Goal: Task Accomplishment & Management: Manage account settings

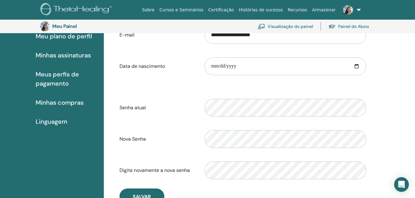
scroll to position [78, 0]
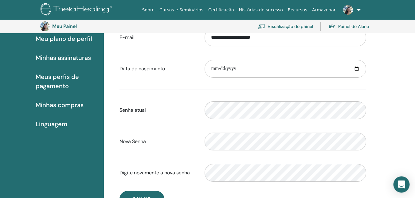
click at [399, 184] on icon "Open Intercom Messenger" at bounding box center [401, 185] width 7 height 8
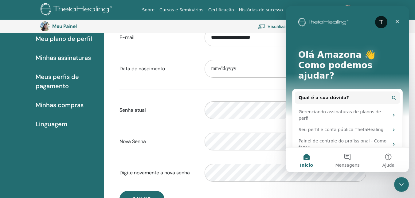
scroll to position [0, 0]
click at [347, 156] on button "Mensagens" at bounding box center [347, 160] width 41 height 25
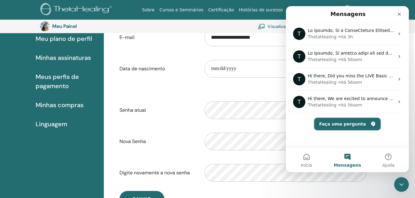
click at [355, 123] on button "Faça uma pergunta" at bounding box center [347, 124] width 66 height 12
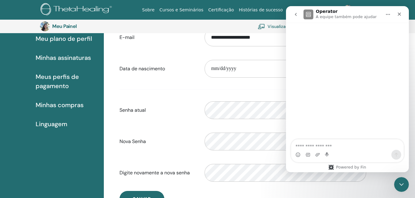
click at [327, 146] on textarea "Faça uma pergunta…" at bounding box center [347, 144] width 112 height 10
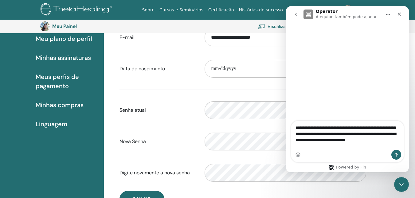
type textarea "**********"
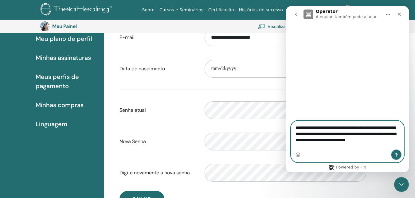
click at [398, 155] on icon "Enviar uma mensagem" at bounding box center [396, 154] width 5 height 5
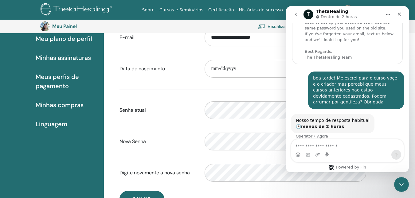
scroll to position [45, 0]
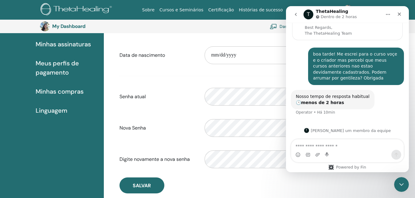
scroll to position [42, 0]
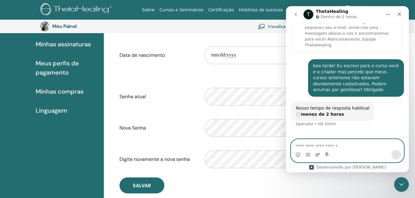
click at [318, 154] on icon "Carregar anexo" at bounding box center [317, 154] width 5 height 5
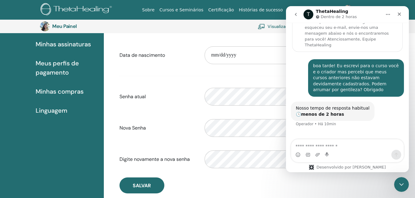
click at [407, 144] on div "Mensageiro da Intercom" at bounding box center [347, 150] width 123 height 23
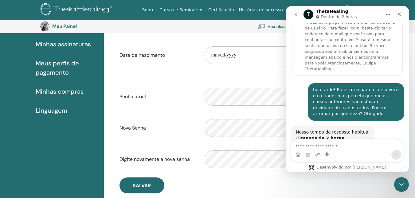
scroll to position [0, 0]
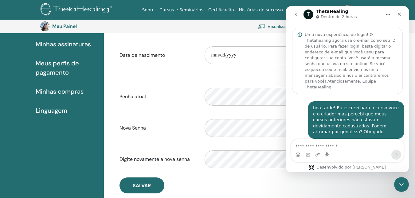
click at [386, 14] on icon "Início" at bounding box center [387, 14] width 5 height 5
click at [401, 14] on icon "Fechar" at bounding box center [399, 14] width 5 height 5
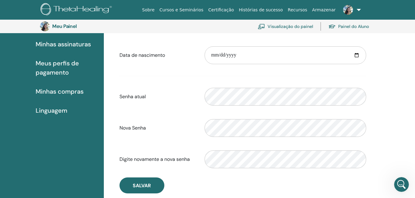
scroll to position [42, 0]
click at [297, 26] on font "Visualização do painel" at bounding box center [289, 27] width 45 height 6
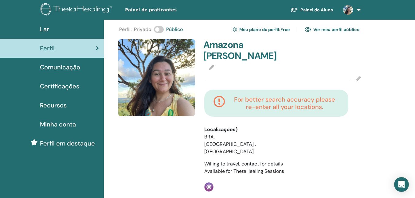
click at [219, 101] on icon at bounding box center [219, 103] width 12 height 15
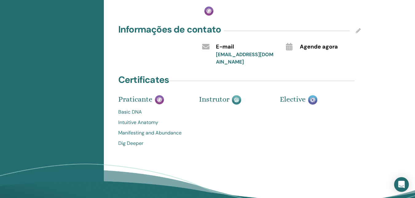
scroll to position [177, 0]
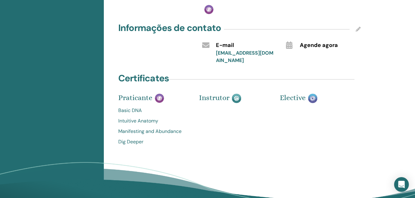
click at [136, 138] on link "Dig Deeper" at bounding box center [154, 141] width 72 height 7
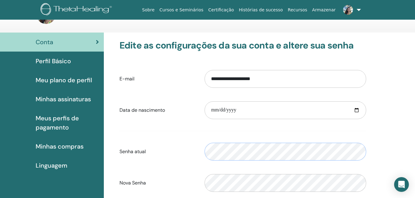
scroll to position [29, 0]
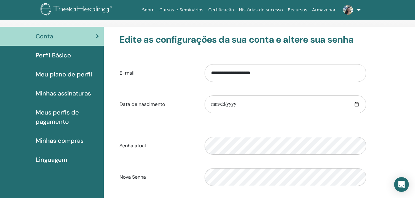
click at [49, 53] on font "Perfil Básico" at bounding box center [53, 55] width 35 height 8
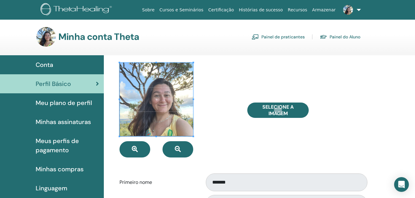
click at [161, 102] on span at bounding box center [156, 100] width 74 height 74
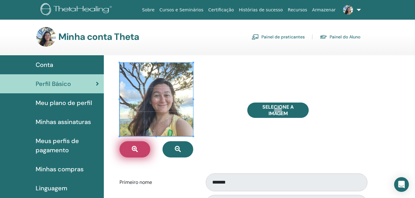
click at [135, 151] on icon "button" at bounding box center [135, 149] width 6 height 6
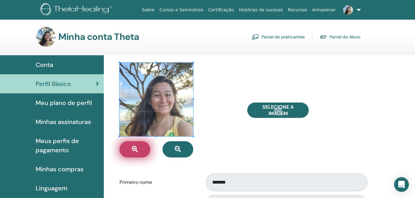
click at [135, 151] on icon "button" at bounding box center [135, 149] width 6 height 6
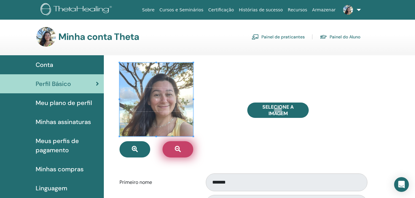
click at [178, 147] on icon "button" at bounding box center [178, 149] width 6 height 6
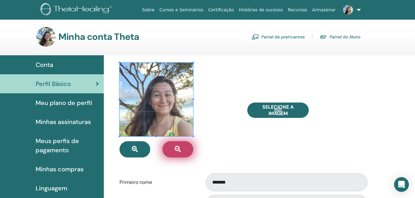
click at [178, 147] on icon "button" at bounding box center [178, 149] width 6 height 6
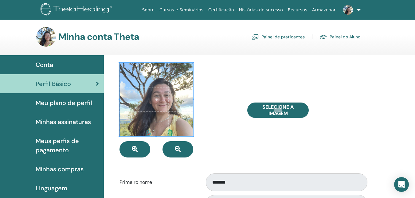
click at [246, 156] on div "Selecione a imagem" at bounding box center [307, 110] width 128 height 95
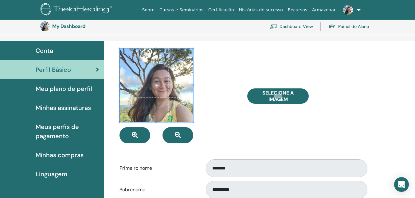
scroll to position [26, 0]
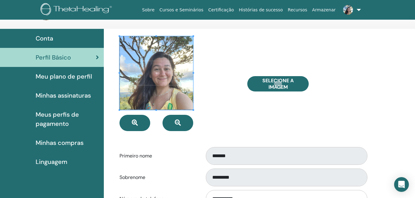
click at [73, 75] on span "Meu plano de perfil" at bounding box center [64, 76] width 56 height 9
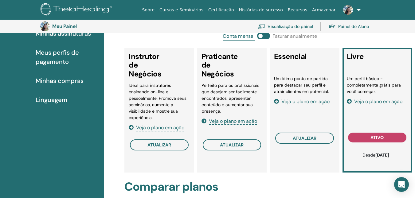
scroll to position [105, 0]
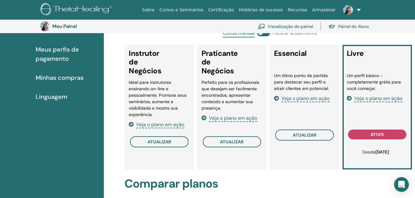
click at [62, 51] on font "Meus perfis de pagamento" at bounding box center [57, 53] width 43 height 17
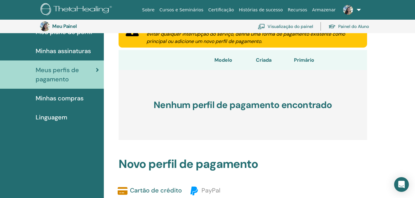
scroll to position [82, 0]
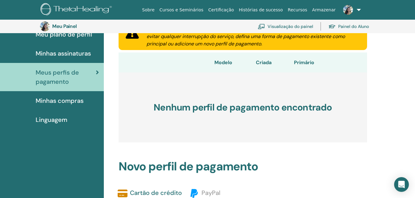
drag, startPoint x: 418, startPoint y: 30, endPoint x: 419, endPoint y: 59, distance: 28.9
click at [414, 59] on html "Sobre Cursos e Seminários Certificação Histórias de sucesso Recursos Armazenar …" at bounding box center [207, 17] width 415 height 198
click at [70, 101] on font "Minhas compras" at bounding box center [60, 101] width 48 height 8
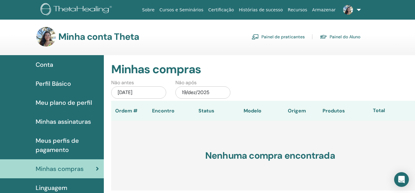
click at [340, 34] on font "Painel do Aluno" at bounding box center [344, 37] width 31 height 6
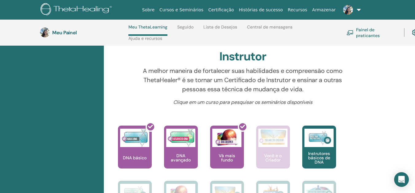
scroll to position [211, 0]
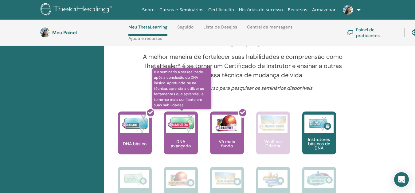
click at [182, 116] on img at bounding box center [180, 124] width 29 height 18
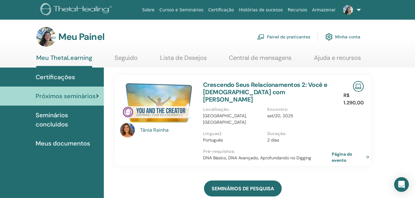
click at [49, 122] on font "Seminários concluídos" at bounding box center [52, 119] width 32 height 17
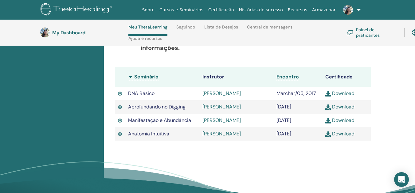
scroll to position [173, 0]
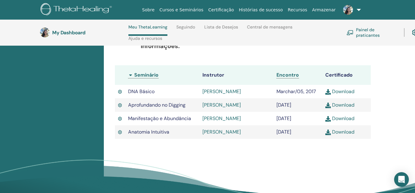
click at [347, 108] on link "Download" at bounding box center [339, 105] width 29 height 6
click at [121, 94] on img at bounding box center [120, 92] width 4 height 6
click at [118, 108] on img at bounding box center [120, 106] width 4 height 6
click at [121, 108] on img at bounding box center [120, 106] width 4 height 6
click at [119, 122] on img at bounding box center [120, 119] width 4 height 6
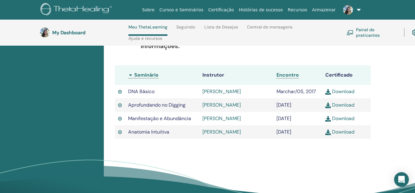
click at [119, 122] on img at bounding box center [120, 119] width 4 height 6
click at [120, 135] on img at bounding box center [120, 133] width 4 height 6
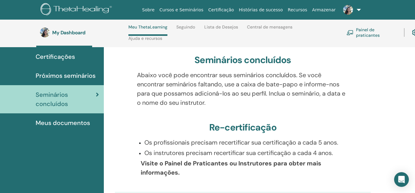
scroll to position [44, 0]
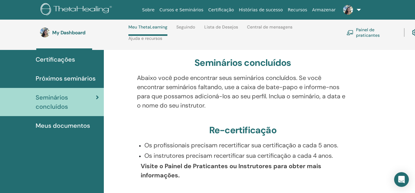
click at [76, 126] on span "Meus documentos" at bounding box center [63, 125] width 54 height 9
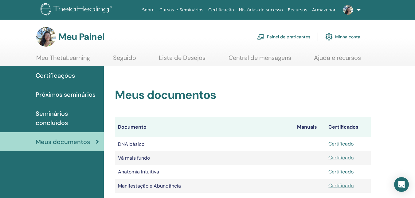
click at [53, 112] on font "Seminários concluídos" at bounding box center [52, 118] width 32 height 17
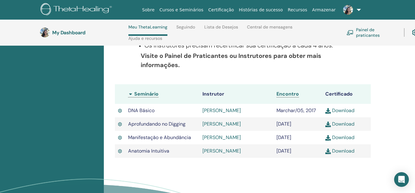
scroll to position [158, 0]
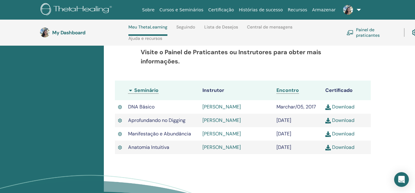
click at [212, 108] on link "Rayssa Vitória Santos Cerqueira" at bounding box center [221, 107] width 38 height 6
click at [223, 105] on link "Rayssa Vitória Santos Cerqueira" at bounding box center [221, 107] width 38 height 6
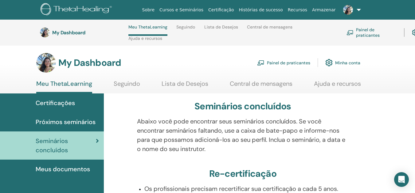
scroll to position [158, 0]
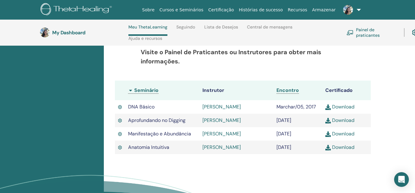
click at [229, 105] on link "[PERSON_NAME]" at bounding box center [221, 107] width 38 height 6
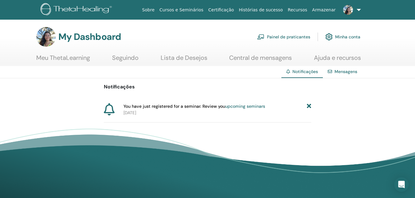
click at [340, 70] on link "Mensagens" at bounding box center [345, 72] width 23 height 6
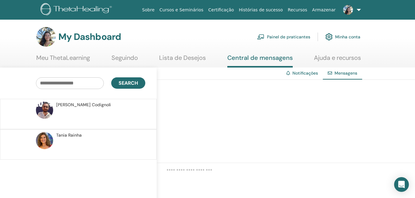
click at [355, 11] on link at bounding box center [350, 10] width 25 height 20
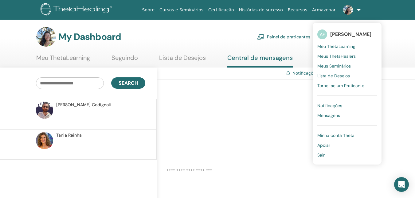
click at [356, 85] on span "Torne-se um Praticante" at bounding box center [340, 86] width 47 height 6
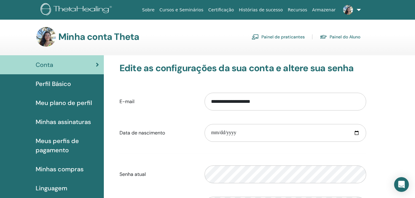
click at [356, 9] on link at bounding box center [350, 10] width 25 height 20
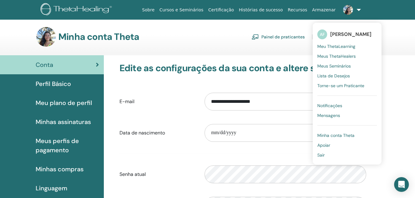
click at [325, 146] on font "Apoiar" at bounding box center [323, 145] width 13 height 6
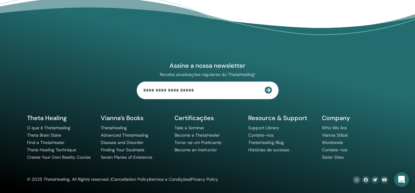
scroll to position [463, 0]
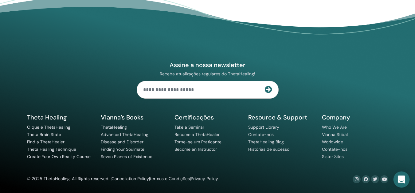
click at [399, 180] on icon "Open Intercom Messenger" at bounding box center [401, 180] width 7 height 8
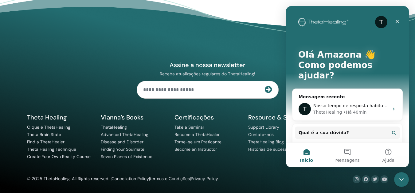
scroll to position [0, 0]
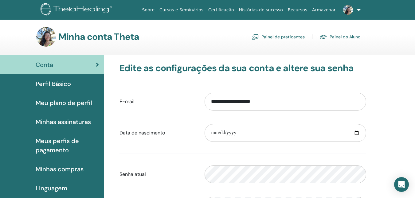
click at [57, 83] on font "Perfil Básico" at bounding box center [53, 84] width 35 height 8
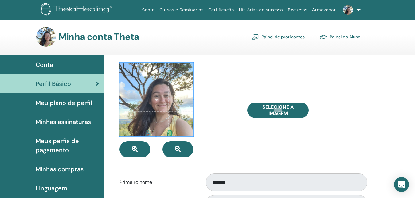
click at [350, 36] on link "Painel do Aluno" at bounding box center [340, 37] width 41 height 10
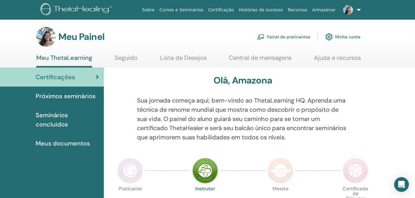
click at [46, 120] on font "Seminários concluídos" at bounding box center [52, 119] width 32 height 17
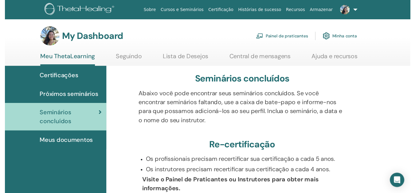
scroll to position [199, 0]
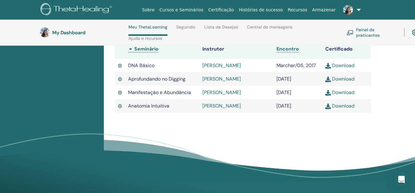
click at [306, 9] on link "Recursos" at bounding box center [297, 9] width 24 height 11
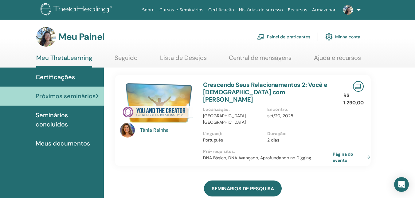
click at [368, 151] on link "Página do evento" at bounding box center [353, 157] width 40 height 12
click at [288, 35] on font "Painel de praticantes" at bounding box center [288, 37] width 43 height 6
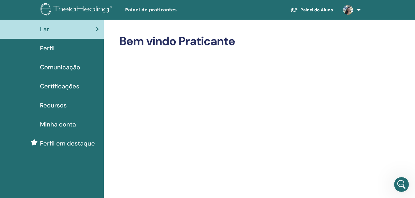
click at [358, 10] on link at bounding box center [350, 10] width 25 height 20
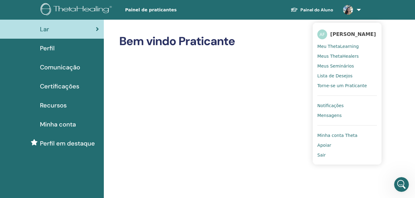
click at [56, 46] on div "Perfil" at bounding box center [52, 48] width 94 height 9
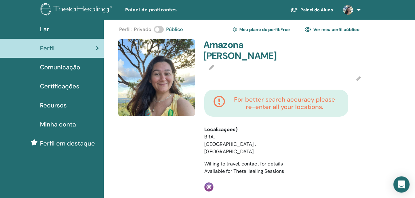
click at [402, 180] on div "Open Intercom Messenger" at bounding box center [401, 185] width 16 height 16
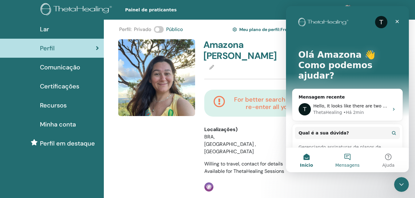
click at [347, 156] on button "Mensagens" at bounding box center [347, 160] width 41 height 25
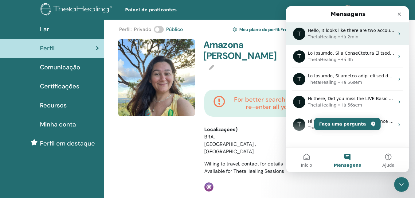
click at [365, 35] on div "ThetaHealing • Há 2min" at bounding box center [351, 37] width 87 height 6
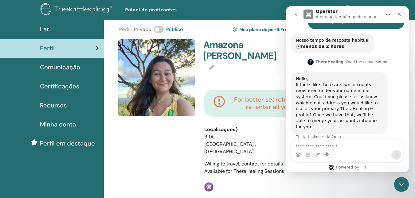
scroll to position [111, 0]
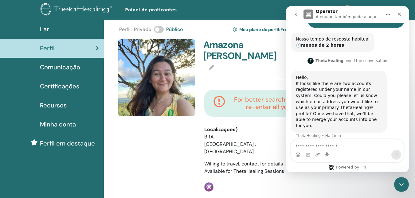
click at [341, 145] on textarea "Envie uma mensagem..." at bounding box center [347, 144] width 112 height 10
type textarea "*"
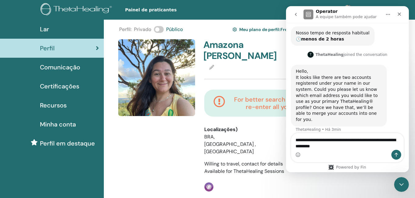
click at [373, 140] on textarea "**********" at bounding box center [347, 141] width 112 height 17
click at [353, 148] on textarea "**********" at bounding box center [347, 141] width 112 height 17
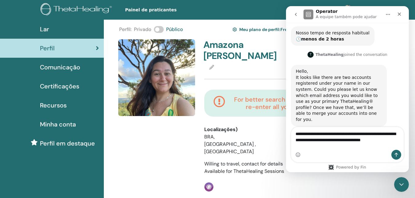
scroll to position [123, 0]
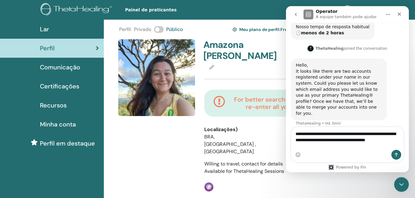
click at [374, 133] on textarea "**********" at bounding box center [347, 138] width 112 height 23
click at [316, 147] on textarea "**********" at bounding box center [347, 138] width 112 height 23
click at [375, 134] on textarea "**********" at bounding box center [347, 138] width 112 height 23
click at [333, 133] on textarea "**********" at bounding box center [347, 138] width 112 height 23
click at [315, 147] on textarea "**********" at bounding box center [347, 138] width 112 height 23
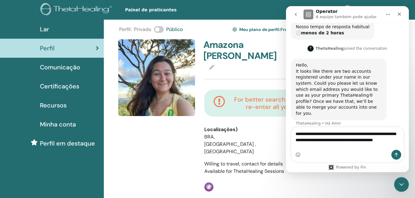
type textarea "**********"
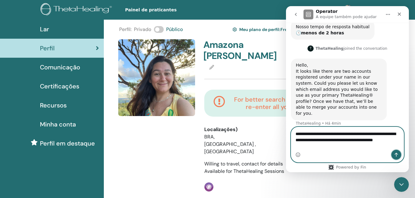
click at [397, 154] on icon "Enviar uma mensagem" at bounding box center [396, 155] width 3 height 4
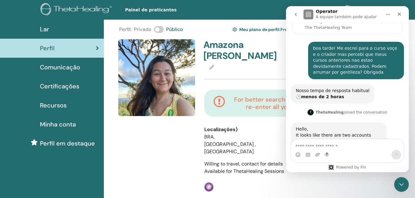
scroll to position [147, 0]
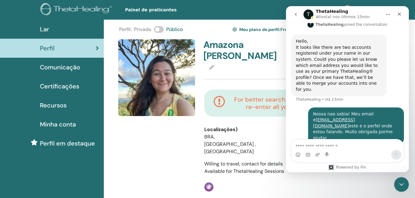
click at [223, 75] on div at bounding box center [282, 78] width 156 height 15
click at [388, 14] on icon "Início" at bounding box center [387, 14] width 5 height 5
click at [177, 162] on div at bounding box center [158, 115] width 86 height 152
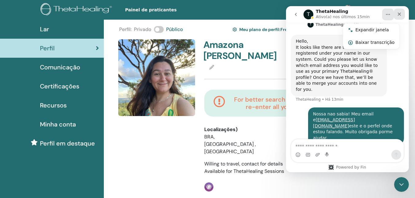
click at [401, 13] on icon "Fechar" at bounding box center [399, 14] width 5 height 5
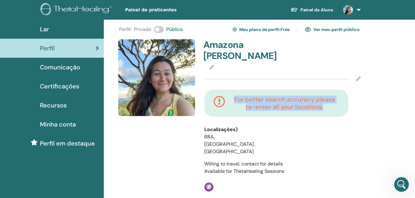
drag, startPoint x: 233, startPoint y: 99, endPoint x: 330, endPoint y: 105, distance: 97.5
click at [330, 105] on h4 "For better search accuracy please re-enter all your locations." at bounding box center [284, 103] width 109 height 15
copy h4 "For better search accuracy please re-enter all your locations."
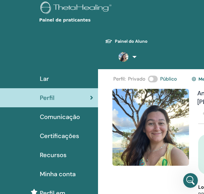
scroll to position [152, 0]
click at [159, 30] on div "Painel de praticantes Painel do Aluno AF Amazona Fernandez Meu ThetaLearning Me…" at bounding box center [102, 34] width 168 height 69
click at [68, 48] on div "Painel do Aluno AF Amazona Fernandez Meu ThetaLearning Meus ThetaHealers Meus S…" at bounding box center [102, 52] width 138 height 33
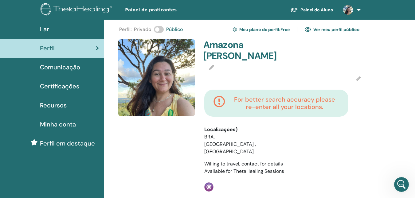
scroll to position [147, 0]
click at [212, 138] on li "BRA, Pirenópolis , Goias" at bounding box center [234, 144] width 60 height 22
click at [212, 136] on li "BRA, Pirenópolis , Goias" at bounding box center [234, 144] width 60 height 22
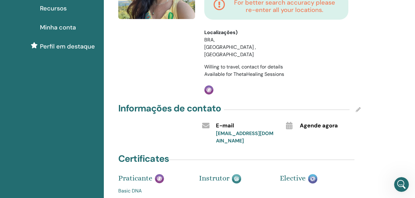
scroll to position [99, 0]
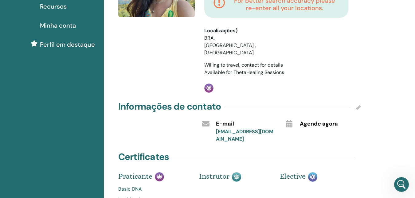
click at [356, 105] on icon at bounding box center [358, 107] width 5 height 5
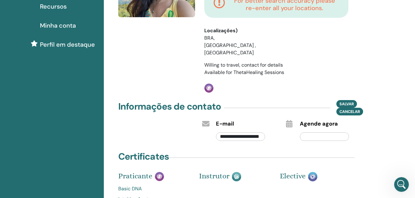
click at [375, 89] on div "**********" at bounding box center [259, 111] width 311 height 381
click at [407, 91] on div "**********" at bounding box center [259, 111] width 311 height 381
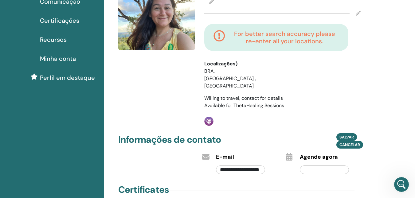
scroll to position [62, 0]
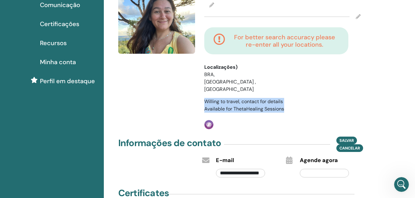
drag, startPoint x: 204, startPoint y: 85, endPoint x: 294, endPoint y: 92, distance: 90.3
click at [294, 92] on div "Amazona Fernandez For better search accuracy please re-enter all your locations…" at bounding box center [282, 53] width 164 height 152
copy div "Willing to travel, contact for details Available for ThetaHealing Sessions"
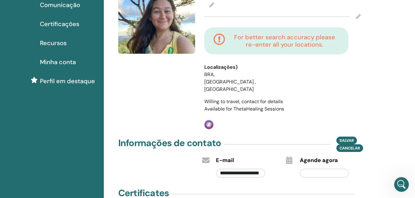
click at [359, 16] on icon at bounding box center [358, 16] width 5 height 5
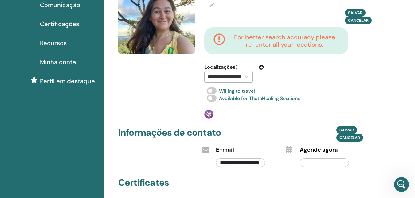
scroll to position [0, 24]
click at [216, 77] on input "**********" at bounding box center [211, 76] width 54 height 7
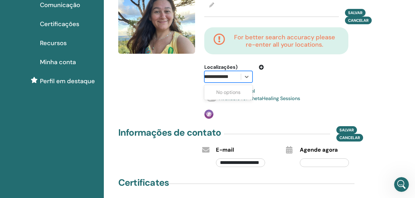
click at [215, 76] on input "**********" at bounding box center [211, 76] width 54 height 7
drag, startPoint x: 215, startPoint y: 76, endPoint x: 221, endPoint y: 76, distance: 5.8
click at [221, 76] on input "**********" at bounding box center [211, 76] width 54 height 7
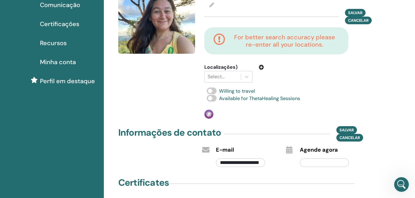
click at [304, 74] on div at bounding box center [302, 73] width 69 height 19
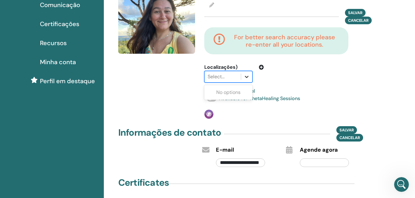
click at [247, 76] on icon at bounding box center [247, 77] width 4 height 2
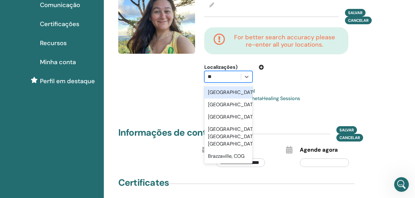
type input "***"
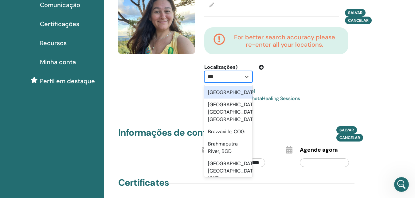
click at [218, 93] on div "Brasil" at bounding box center [228, 92] width 48 height 12
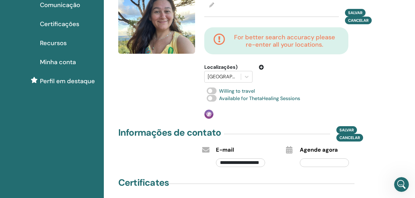
click at [218, 93] on div "Willing to travel" at bounding box center [282, 91] width 156 height 7
click at [224, 76] on div at bounding box center [223, 76] width 30 height 9
click at [227, 76] on div at bounding box center [223, 76] width 30 height 9
click at [222, 75] on div at bounding box center [223, 76] width 30 height 9
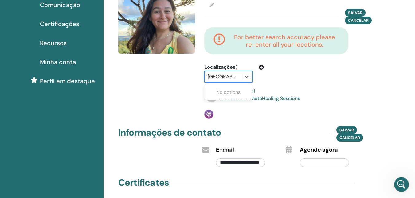
click at [226, 75] on div at bounding box center [223, 76] width 30 height 9
click at [233, 77] on div at bounding box center [223, 76] width 30 height 9
click at [250, 75] on div at bounding box center [246, 76] width 11 height 11
click at [246, 76] on icon at bounding box center [246, 77] width 6 height 6
click at [225, 77] on div at bounding box center [223, 76] width 30 height 9
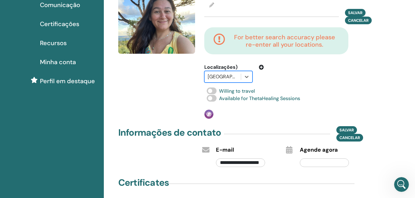
click at [222, 76] on div at bounding box center [223, 76] width 30 height 9
click at [331, 82] on div at bounding box center [302, 73] width 69 height 19
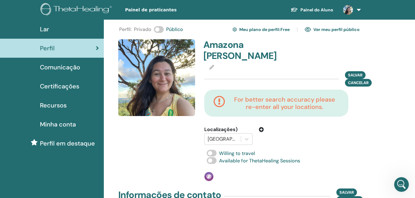
click at [211, 66] on icon at bounding box center [211, 67] width 5 height 5
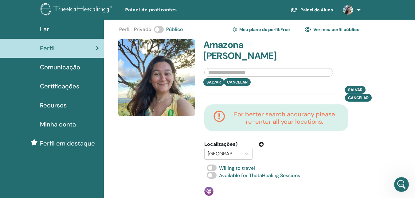
click at [344, 48] on div "Amazona Fernandez" at bounding box center [282, 51] width 165 height 25
click at [340, 29] on link "Ver meu perfil público" at bounding box center [332, 30] width 55 height 10
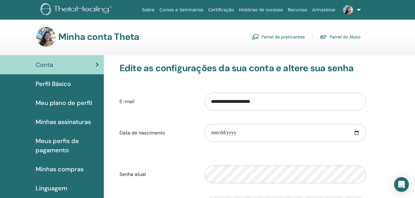
click at [52, 35] on img at bounding box center [46, 37] width 20 height 20
drag, startPoint x: 83, startPoint y: 34, endPoint x: 92, endPoint y: 41, distance: 12.0
click at [92, 41] on font "Minha conta Theta" at bounding box center [98, 37] width 81 height 12
click at [404, 40] on div "Minha conta Theta Painel de praticantes Painel do Aluno" at bounding box center [217, 37] width 393 height 20
click at [284, 35] on font "Painel de praticantes" at bounding box center [282, 37] width 43 height 6
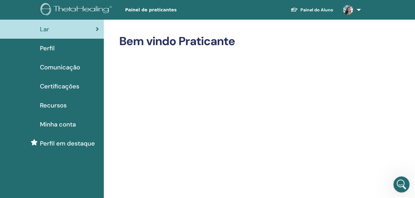
click at [399, 181] on icon "Abertura do Messenger da Intercom" at bounding box center [400, 184] width 10 height 10
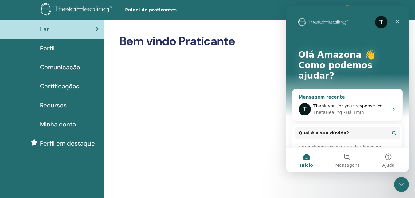
click at [343, 109] on div "• Há 1min" at bounding box center [353, 112] width 21 height 6
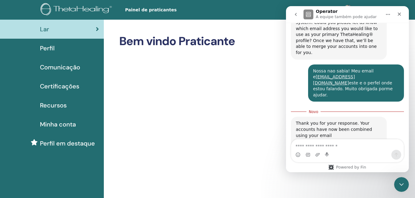
scroll to position [188, 0]
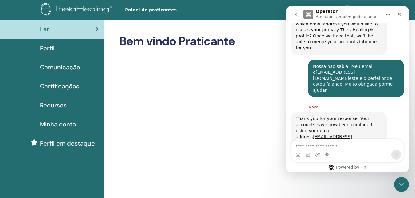
click at [335, 147] on textarea "Envie uma mensagem..." at bounding box center [347, 144] width 112 height 10
type textarea "*********"
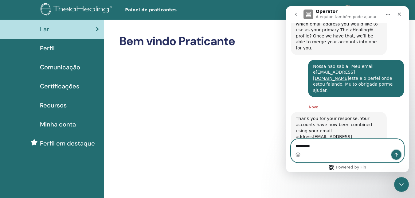
click at [396, 154] on icon "Enviar uma mensagem" at bounding box center [396, 154] width 5 height 5
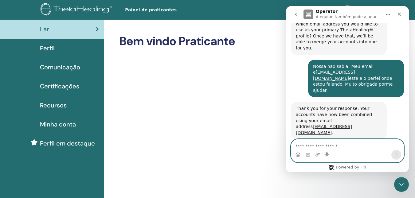
scroll to position [196, 0]
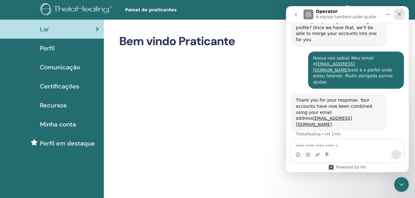
click at [399, 14] on icon "Fechar" at bounding box center [399, 14] width 3 height 3
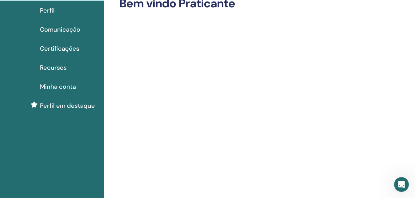
scroll to position [0, 0]
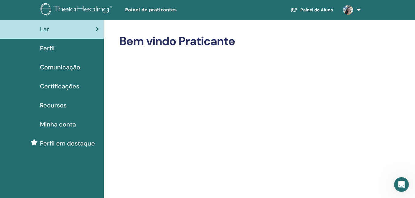
click at [317, 8] on link "Painel do Aluno" at bounding box center [312, 9] width 53 height 11
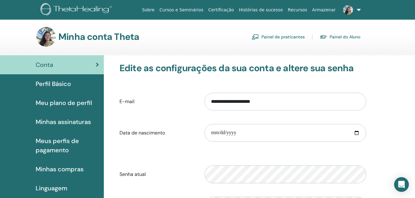
click at [292, 36] on font "Painel de praticantes" at bounding box center [282, 37] width 43 height 6
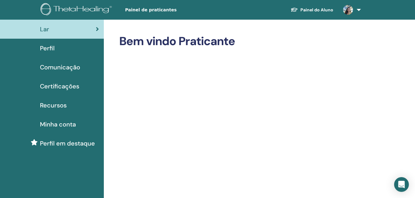
click at [48, 48] on span "Perfil" at bounding box center [47, 48] width 15 height 9
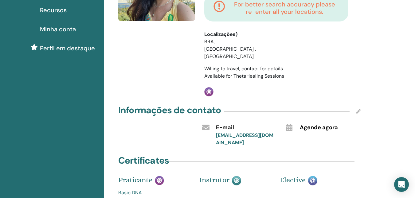
scroll to position [90, 0]
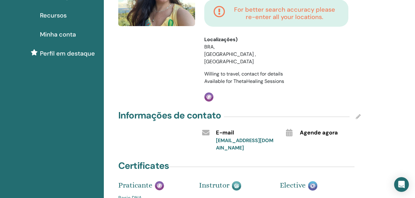
click at [359, 114] on icon at bounding box center [358, 116] width 5 height 5
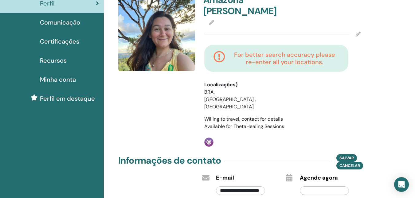
scroll to position [43, 0]
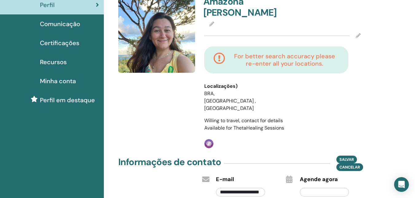
click at [358, 35] on icon at bounding box center [358, 35] width 5 height 5
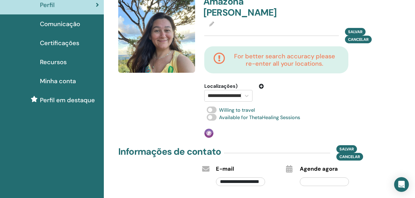
click at [261, 86] on icon at bounding box center [261, 86] width 5 height 5
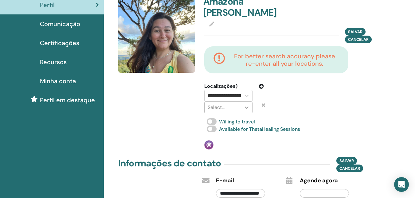
click at [247, 107] on icon at bounding box center [246, 107] width 6 height 6
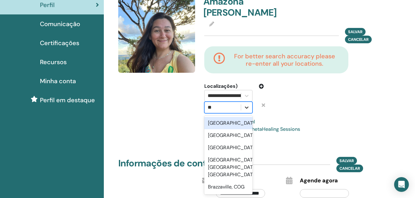
type input "***"
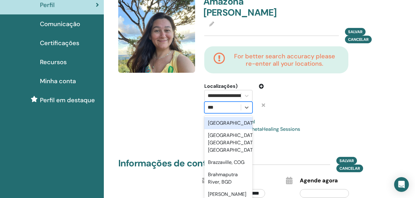
click at [220, 123] on div "[GEOGRAPHIC_DATA]" at bounding box center [228, 123] width 48 height 12
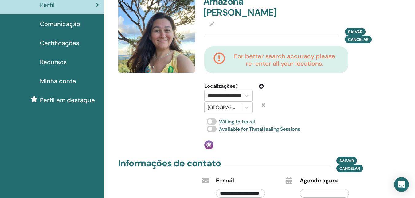
click at [261, 86] on icon at bounding box center [261, 86] width 5 height 5
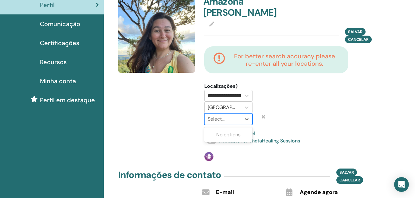
click at [232, 119] on div at bounding box center [223, 119] width 30 height 9
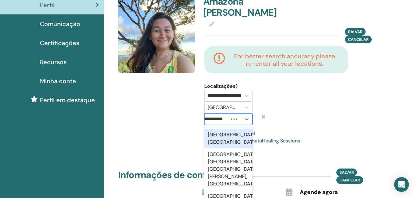
type input "**********"
click at [219, 136] on div "[GEOGRAPHIC_DATA], [GEOGRAPHIC_DATA]" at bounding box center [228, 139] width 48 height 20
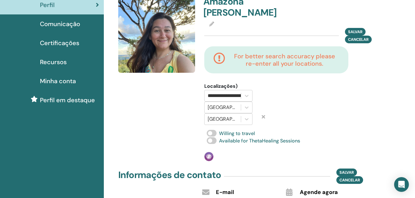
click at [314, 113] on div at bounding box center [302, 104] width 69 height 42
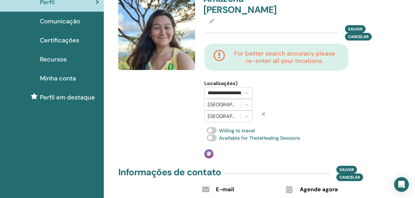
scroll to position [41, 0]
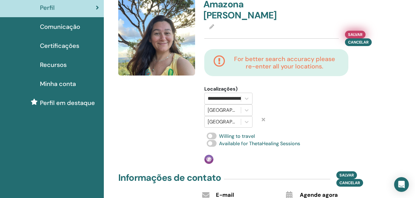
click at [359, 35] on span "Salvar" at bounding box center [355, 34] width 14 height 6
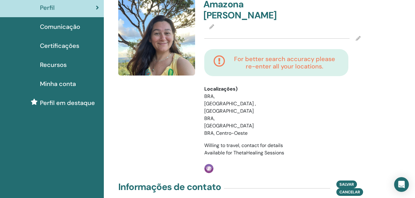
click at [211, 26] on icon at bounding box center [211, 26] width 5 height 5
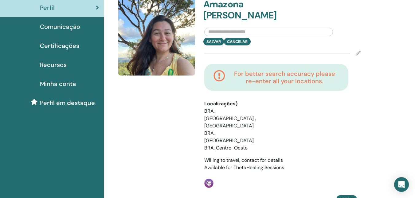
click at [242, 33] on input "text" at bounding box center [268, 32] width 129 height 9
click at [333, 26] on div at bounding box center [269, 30] width 138 height 14
click at [375, 25] on div "**********" at bounding box center [259, 188] width 311 height 418
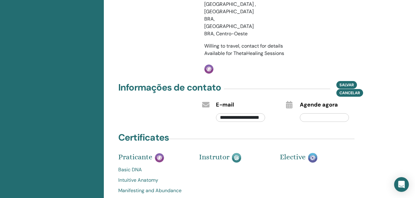
scroll to position [154, 0]
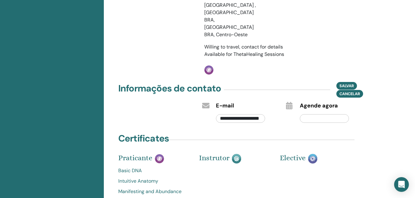
click at [290, 102] on icon at bounding box center [289, 105] width 6 height 7
click at [324, 114] on input "text" at bounding box center [324, 118] width 49 height 9
click at [346, 83] on span "Salvar" at bounding box center [346, 86] width 14 height 6
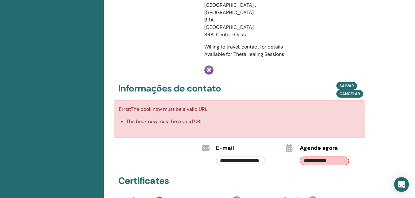
click at [341, 157] on input "**********" at bounding box center [324, 161] width 49 height 9
type input "*"
click at [309, 157] on input "text" at bounding box center [324, 161] width 49 height 9
paste input "**********"
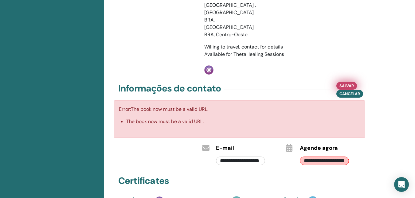
type input "**********"
click at [352, 83] on span "Salvar" at bounding box center [346, 86] width 14 height 6
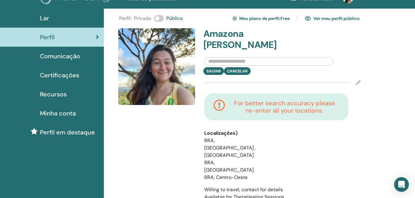
scroll to position [1, 0]
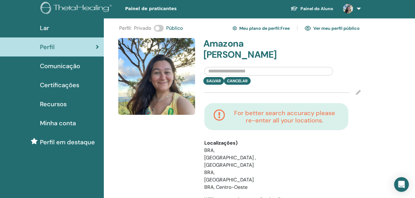
click at [238, 71] on input "text" at bounding box center [268, 71] width 129 height 9
paste input "**********"
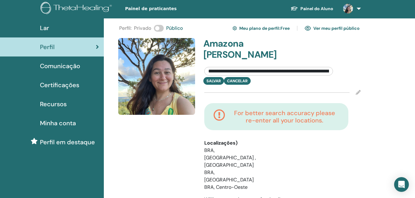
scroll to position [0, 1174]
click at [255, 72] on input "**********" at bounding box center [268, 71] width 129 height 9
click at [208, 72] on input "**********" at bounding box center [268, 71] width 129 height 9
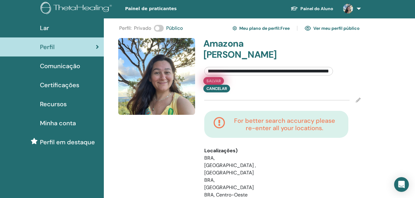
type input "**********"
click at [217, 79] on button "Salvar" at bounding box center [213, 81] width 21 height 8
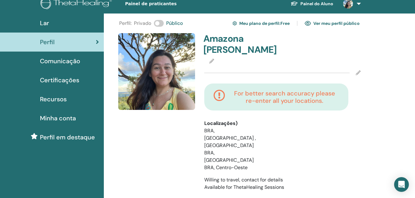
scroll to position [3, 0]
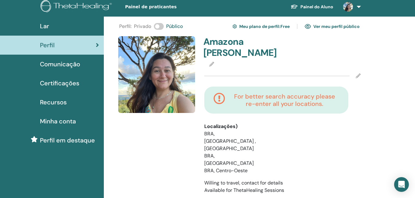
click at [211, 62] on icon at bounding box center [211, 64] width 5 height 5
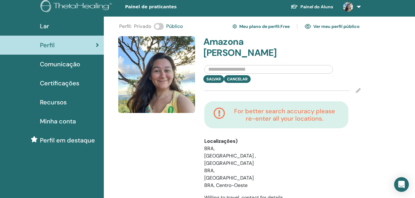
click at [222, 70] on input "text" at bounding box center [268, 69] width 129 height 9
click at [255, 69] on input "text" at bounding box center [268, 69] width 129 height 9
paste input "**********"
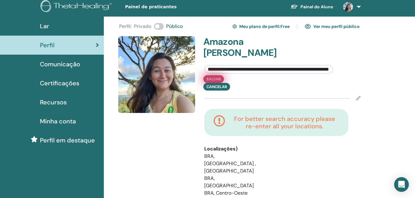
type input "**********"
click at [216, 78] on button "Salvar" at bounding box center [213, 79] width 21 height 8
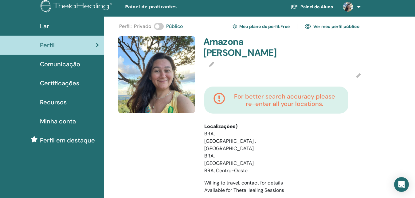
click at [212, 63] on icon at bounding box center [211, 64] width 5 height 5
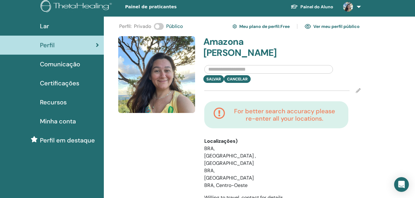
click at [223, 70] on input "text" at bounding box center [268, 69] width 129 height 9
paste input "**********"
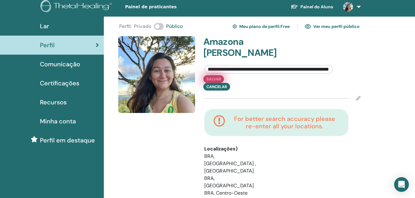
type input "**********"
click at [211, 79] on button "Salvar" at bounding box center [213, 79] width 21 height 8
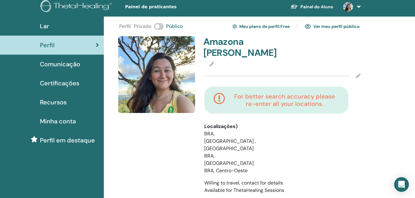
click at [357, 76] on icon at bounding box center [358, 75] width 5 height 5
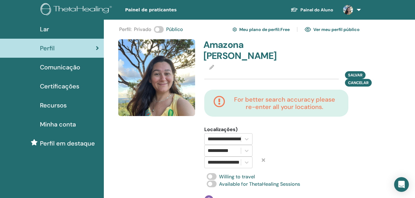
click at [140, 150] on div at bounding box center [158, 121] width 86 height 165
click at [400, 179] on div "Open Intercom Messenger" at bounding box center [401, 185] width 16 height 16
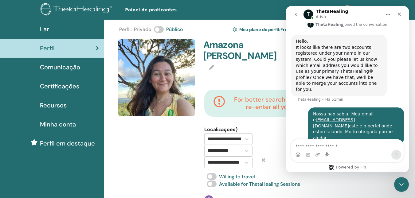
scroll to position [171, 0]
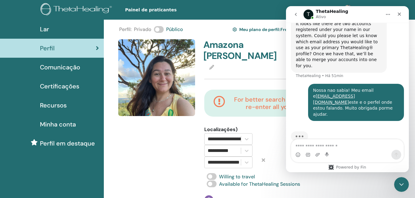
click at [45, 27] on span "Lar" at bounding box center [44, 29] width 9 height 9
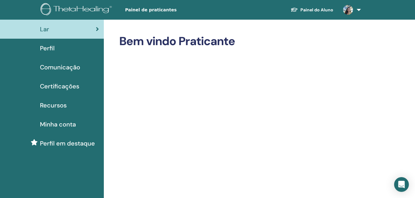
click at [49, 48] on span "Perfil" at bounding box center [47, 48] width 15 height 9
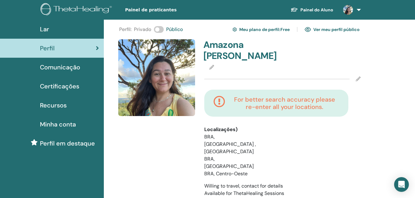
click at [72, 123] on span "Minha conta" at bounding box center [58, 124] width 36 height 9
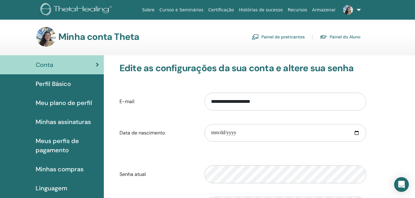
click at [296, 36] on font "Painel de praticantes" at bounding box center [282, 37] width 43 height 6
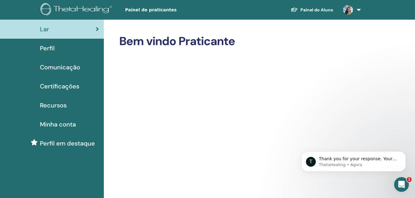
click at [321, 9] on link "Painel do Aluno" at bounding box center [312, 9] width 53 height 11
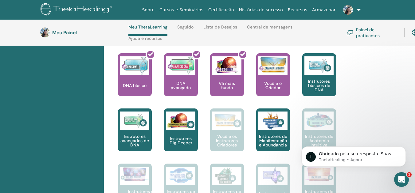
scroll to position [305, 0]
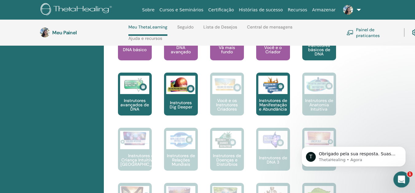
click at [399, 176] on icon "Abertura do Messenger da Intercom" at bounding box center [400, 179] width 10 height 10
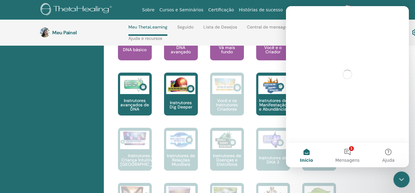
scroll to position [0, 0]
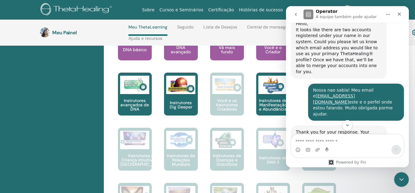
scroll to position [182, 0]
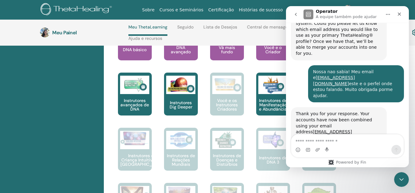
drag, startPoint x: 407, startPoint y: 80, endPoint x: 695, endPoint y: 133, distance: 293.1
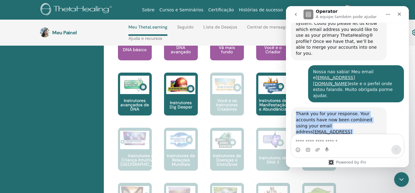
drag, startPoint x: 296, startPoint y: 102, endPoint x: 368, endPoint y: 119, distance: 73.4
click at [368, 119] on div "Thank you for your response. Your accounts have now been combined using your em…" at bounding box center [339, 125] width 96 height 37
copy div "Thank you for your response. Your accounts have now been combined using your em…"
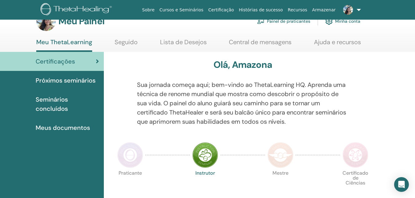
scroll to position [14, 0]
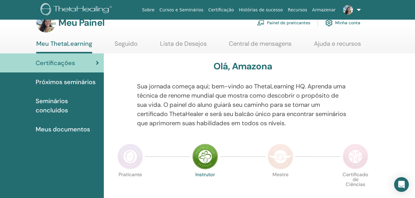
click at [56, 108] on font "Seminários concluídos" at bounding box center [52, 105] width 32 height 17
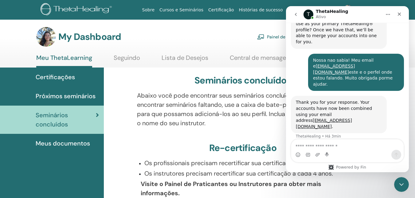
scroll to position [196, 0]
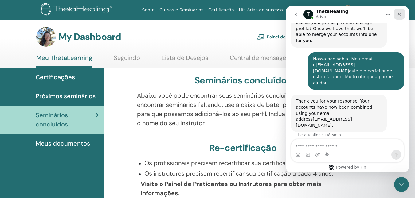
click at [399, 15] on icon "Fechar" at bounding box center [399, 14] width 3 height 3
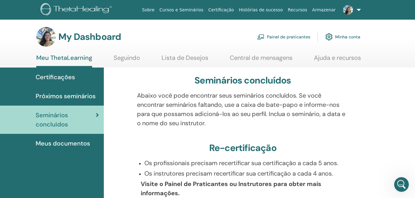
click at [64, 78] on span "Certificações" at bounding box center [55, 76] width 39 height 9
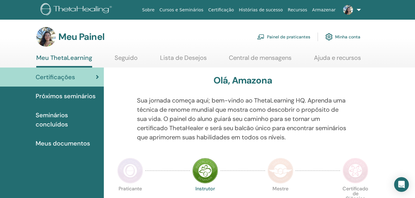
click at [347, 37] on font "Minha conta" at bounding box center [347, 37] width 25 height 6
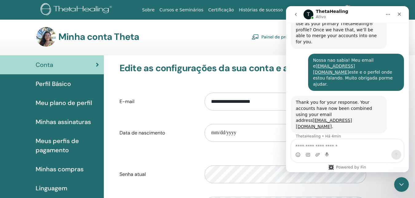
scroll to position [196, 0]
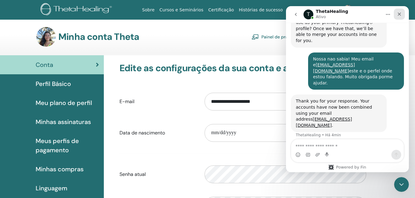
click at [401, 14] on icon "Fechar" at bounding box center [399, 14] width 5 height 5
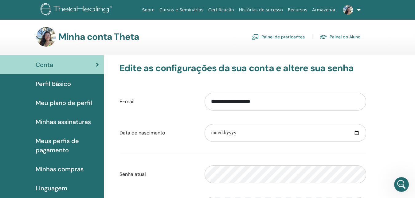
scroll to position [185, 0]
click at [356, 10] on link at bounding box center [350, 10] width 25 height 20
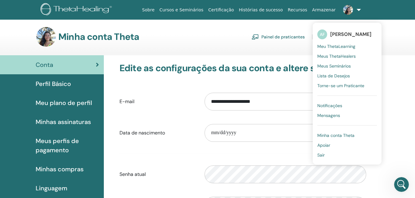
click at [346, 135] on font "Minha conta Theta" at bounding box center [335, 136] width 37 height 6
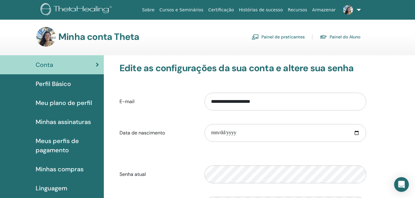
click at [65, 82] on font "Perfil Básico" at bounding box center [53, 84] width 35 height 8
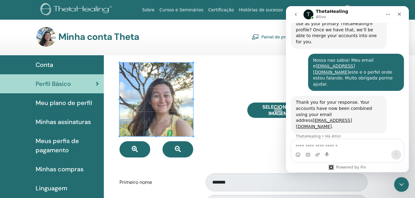
scroll to position [196, 0]
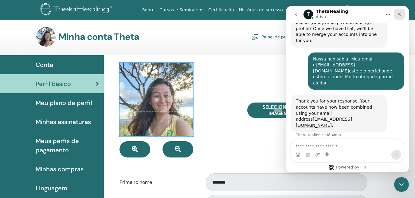
click at [399, 13] on icon "Fechar" at bounding box center [399, 14] width 5 height 5
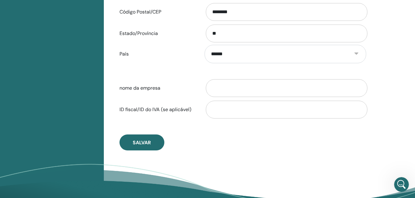
scroll to position [296, 0]
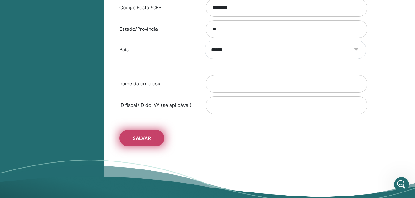
click at [150, 138] on span "Salvar" at bounding box center [142, 138] width 18 height 6
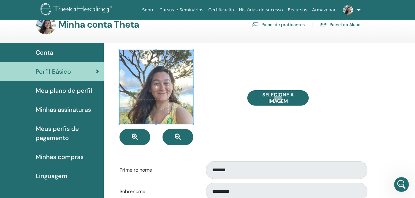
scroll to position [11, 0]
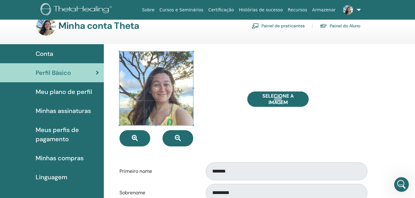
click at [50, 49] on span "Conta" at bounding box center [45, 53] width 18 height 9
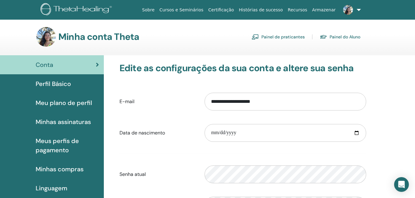
click at [58, 67] on div "Conta" at bounding box center [52, 64] width 94 height 9
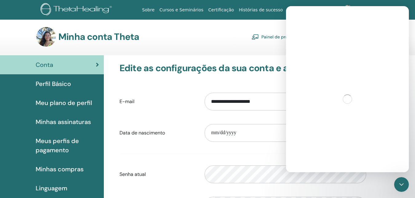
click at [61, 83] on font "Perfil Básico" at bounding box center [53, 84] width 35 height 8
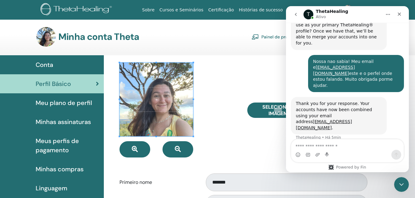
scroll to position [196, 0]
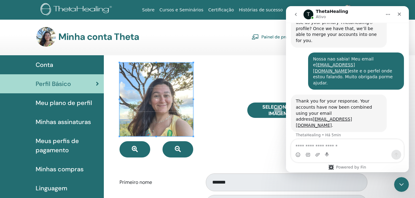
click at [70, 102] on span "Meu plano de perfil" at bounding box center [64, 102] width 56 height 9
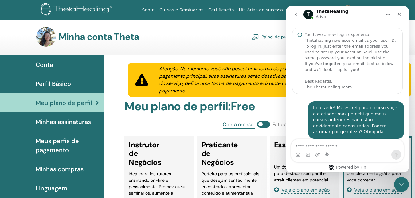
scroll to position [196, 0]
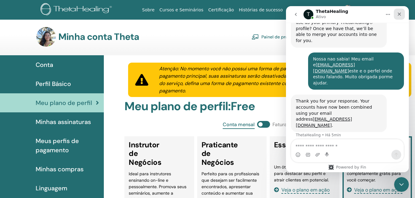
click at [399, 14] on icon "Fechar" at bounding box center [399, 14] width 3 height 3
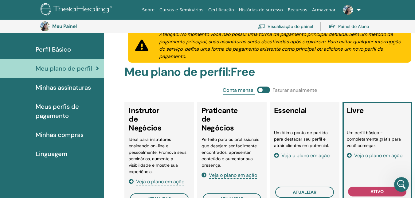
scroll to position [0, 0]
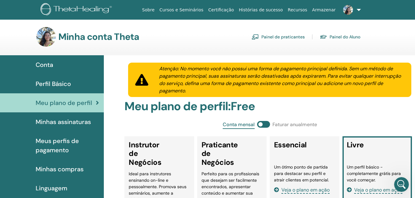
click at [326, 9] on font "Armazenar" at bounding box center [323, 9] width 23 height 5
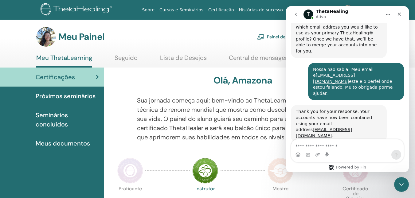
scroll to position [196, 0]
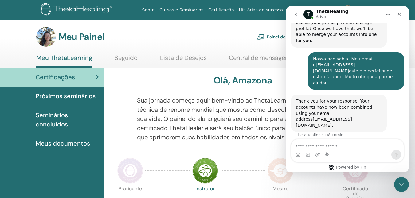
click at [74, 93] on font "Próximos seminários" at bounding box center [66, 96] width 60 height 8
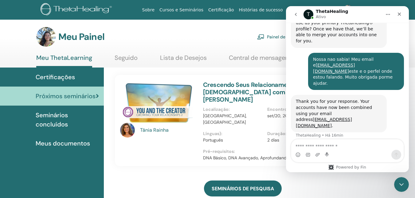
scroll to position [196, 0]
click at [53, 119] on font "Seminários concluídos" at bounding box center [52, 119] width 32 height 17
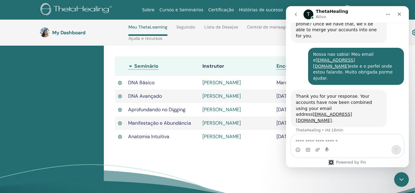
scroll to position [189, 0]
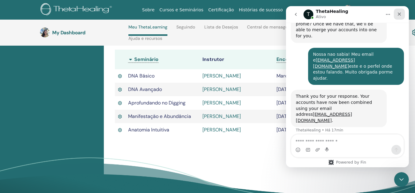
click at [400, 15] on icon "Fechar" at bounding box center [399, 14] width 3 height 3
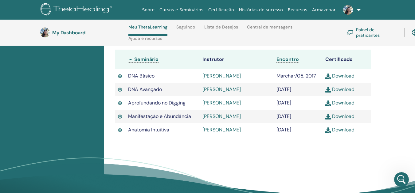
scroll to position [201, 0]
click at [191, 25] on link "Seguindo" at bounding box center [185, 30] width 19 height 10
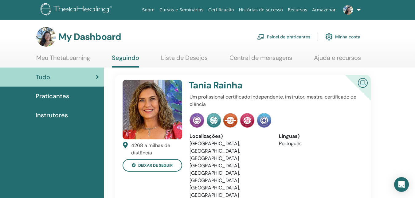
click at [193, 58] on link "Lista de Desejos" at bounding box center [184, 60] width 47 height 12
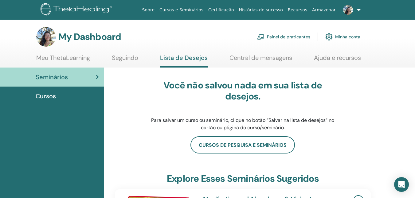
click at [49, 94] on span "Cursos" at bounding box center [46, 95] width 20 height 9
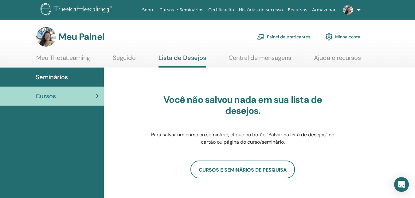
click at [77, 57] on font "Meu ThetaLearning" at bounding box center [63, 58] width 54 height 8
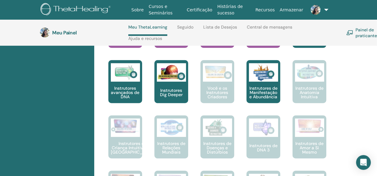
scroll to position [173, 0]
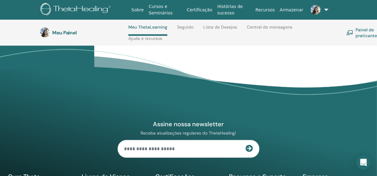
scroll to position [821, 0]
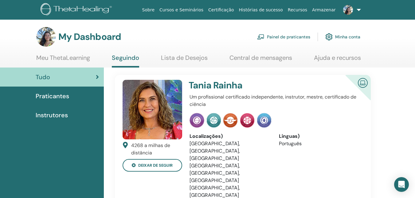
click at [52, 115] on span "Instrutores" at bounding box center [52, 115] width 32 height 9
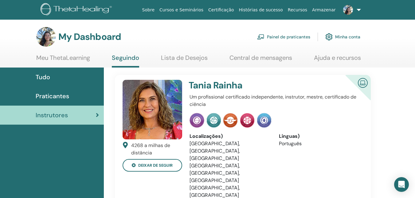
click at [55, 94] on span "Praticantes" at bounding box center [52, 95] width 33 height 9
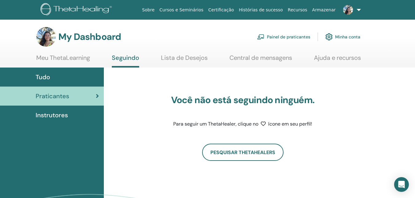
click at [190, 55] on link "Lista de Desejos" at bounding box center [184, 60] width 47 height 12
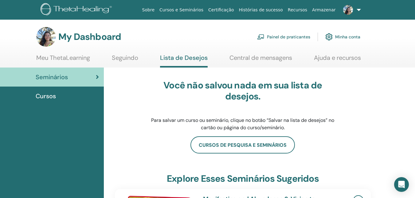
click at [348, 35] on link "Minha conta" at bounding box center [342, 37] width 35 height 14
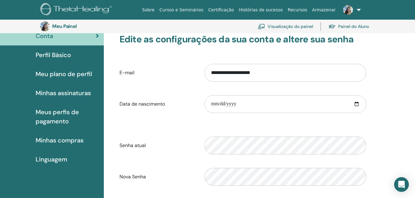
scroll to position [57, 0]
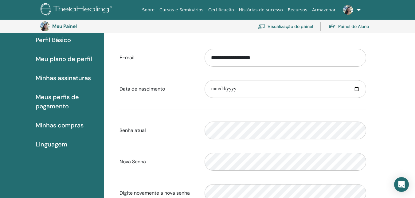
click at [74, 125] on font "Minhas compras" at bounding box center [60, 125] width 48 height 8
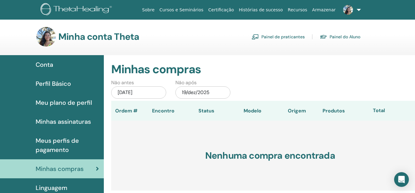
click at [64, 84] on font "Perfil Básico" at bounding box center [53, 84] width 35 height 8
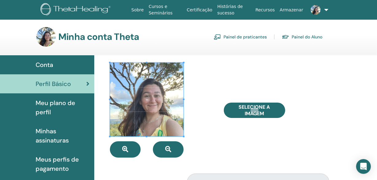
click at [259, 35] on link "Painel de praticantes" at bounding box center [240, 37] width 53 height 10
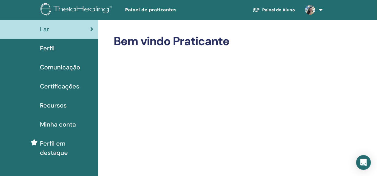
click at [284, 9] on link "Painel do Aluno" at bounding box center [274, 9] width 53 height 11
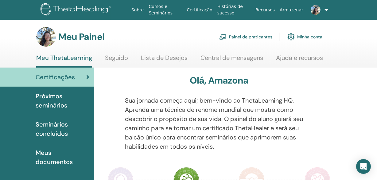
click at [51, 95] on font "Próximos seminários" at bounding box center [52, 100] width 32 height 17
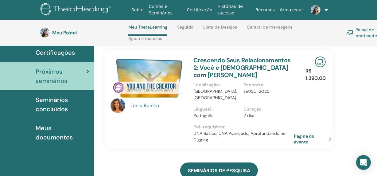
scroll to position [48, 0]
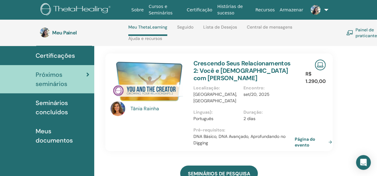
click at [308, 136] on font "Página do evento" at bounding box center [305, 141] width 21 height 11
